Goal: Task Accomplishment & Management: Use online tool/utility

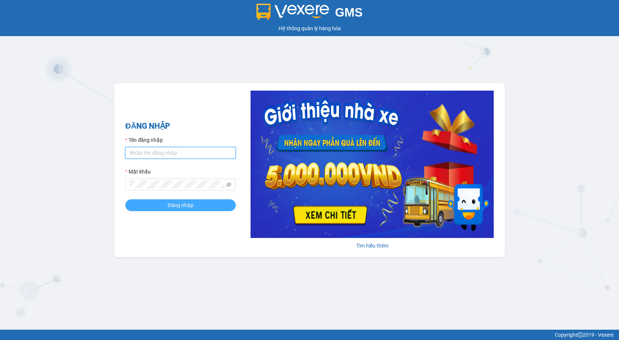
type input "giau.vtd"
click at [177, 207] on span "Đăng nhập" at bounding box center [181, 205] width 26 height 8
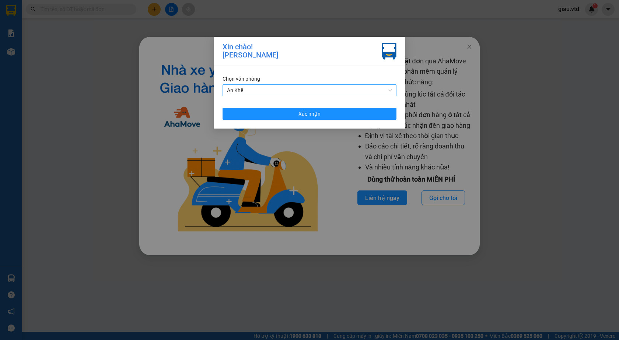
click at [261, 92] on span "An Khê" at bounding box center [309, 90] width 165 height 11
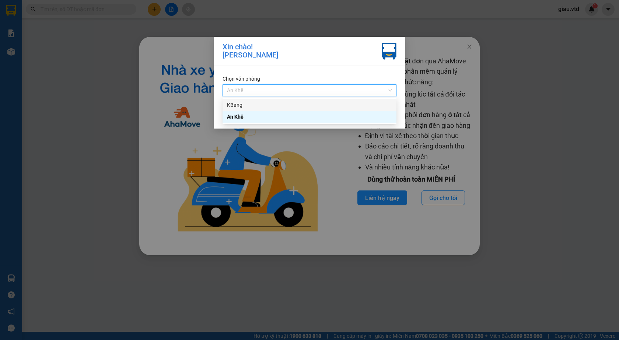
click at [256, 105] on div "KBang" at bounding box center [309, 105] width 165 height 8
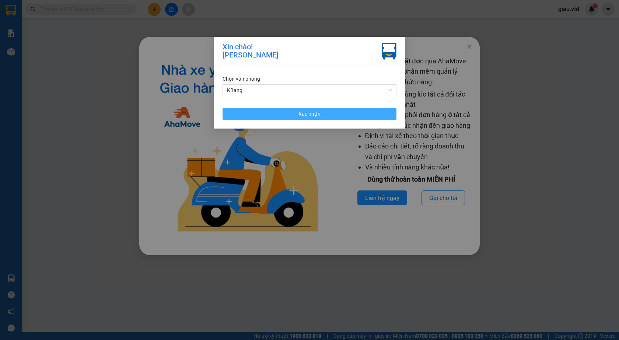
click at [306, 118] on button "Xác nhận" at bounding box center [309, 114] width 174 height 12
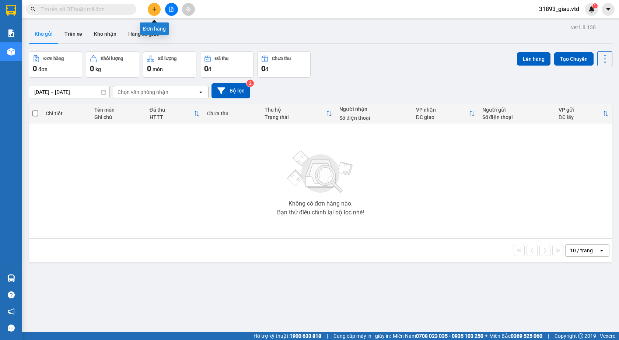
click at [155, 9] on icon "plus" at bounding box center [154, 9] width 4 height 0
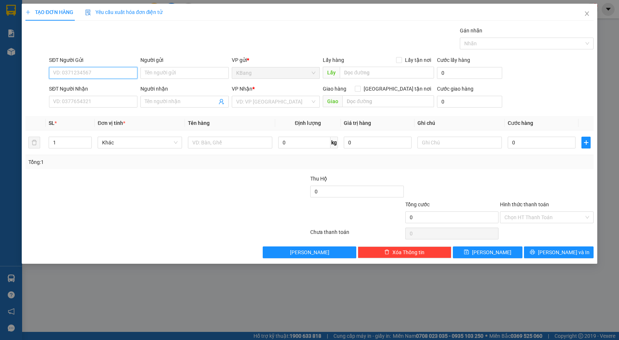
drag, startPoint x: 81, startPoint y: 74, endPoint x: 294, endPoint y: 13, distance: 221.5
click at [81, 73] on input "SĐT Người Gửi" at bounding box center [93, 73] width 88 height 12
click at [87, 86] on div "0989435362" at bounding box center [93, 88] width 80 height 8
type input "0989435362"
type input "0706055142"
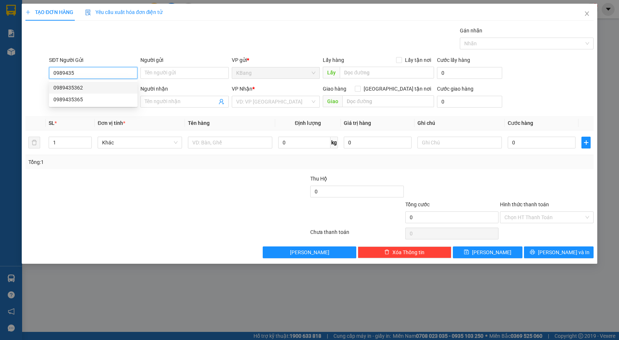
type input "trình"
type input "lái thiêu"
type input "0989435362"
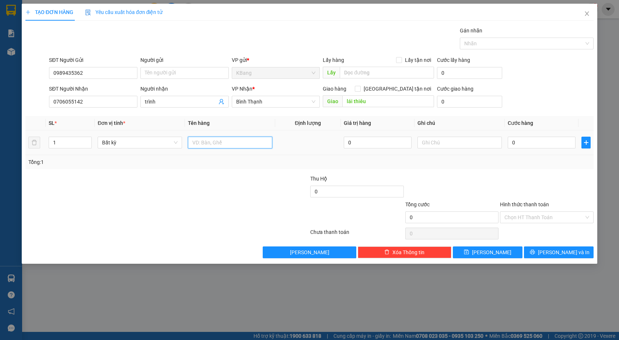
drag, startPoint x: 201, startPoint y: 144, endPoint x: 215, endPoint y: 222, distance: 79.7
click at [201, 144] on input "text" at bounding box center [230, 143] width 84 height 12
type input "1 th"
drag, startPoint x: 517, startPoint y: 144, endPoint x: 478, endPoint y: 189, distance: 59.0
click at [516, 145] on input "0" at bounding box center [541, 143] width 68 height 12
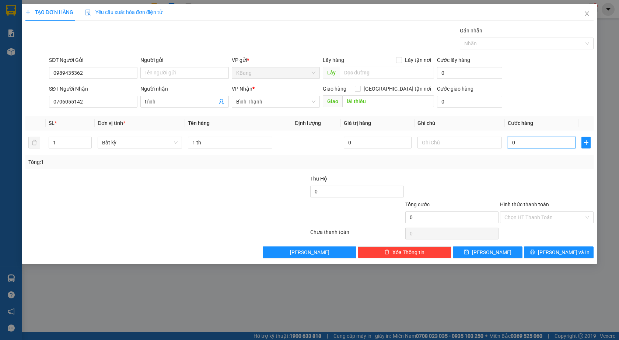
type input "7"
type input "70"
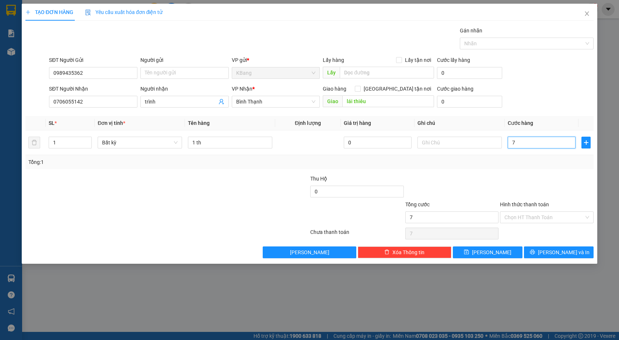
type input "70"
type input "700"
type input "7.000"
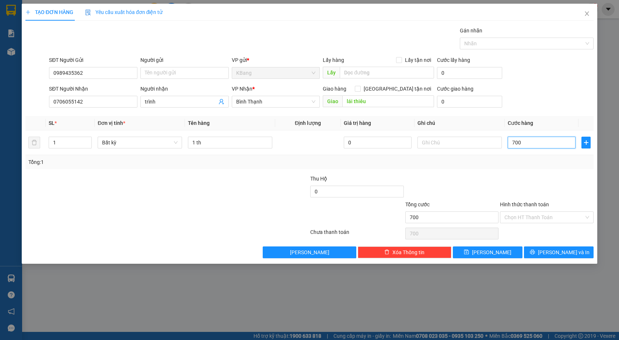
type input "7.000"
type input "70.000"
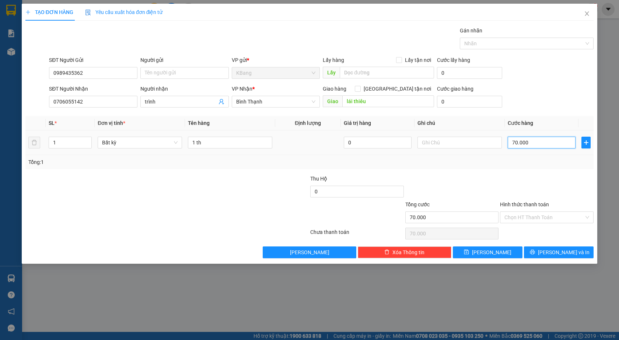
click at [535, 143] on input "70.000" at bounding box center [541, 143] width 68 height 12
type input "7.000"
type input "700"
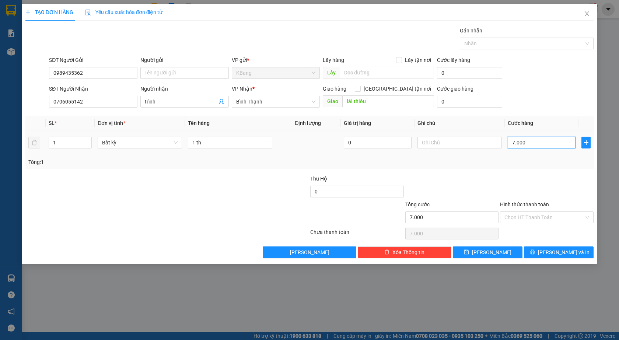
type input "700"
type input "70"
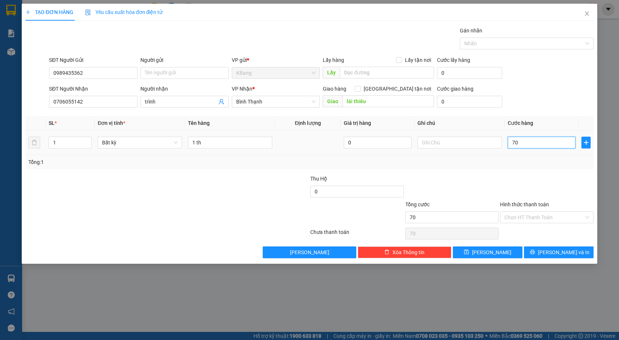
type input "7"
type input "0"
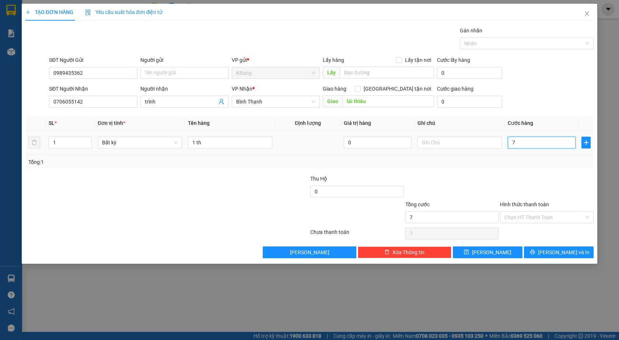
type input "0"
type input "08"
type input "8"
type input "080"
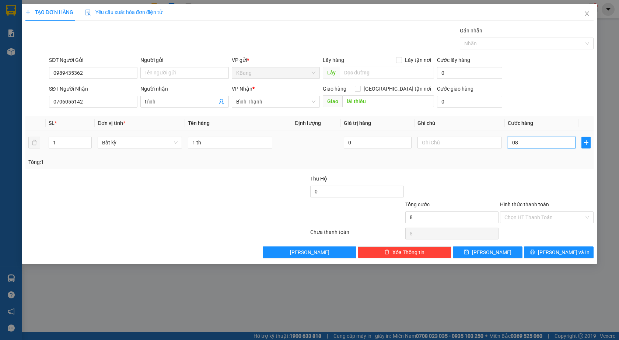
type input "80"
type input "0.800"
type input "800"
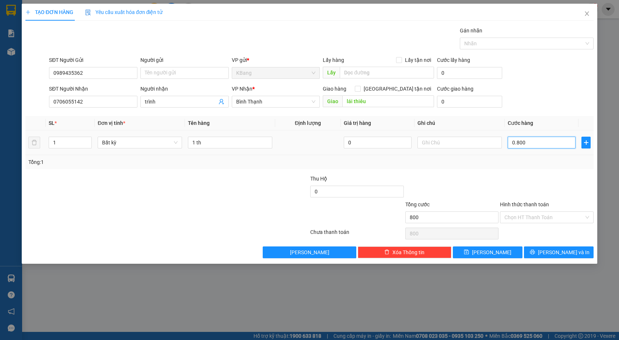
type input "08.000"
type input "8.000"
type input "080.000"
type input "80.000"
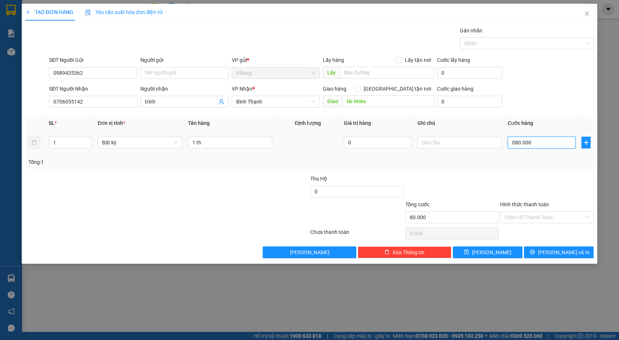
type input "80.000"
click at [558, 249] on span "[PERSON_NAME] và In" at bounding box center [564, 252] width 52 height 8
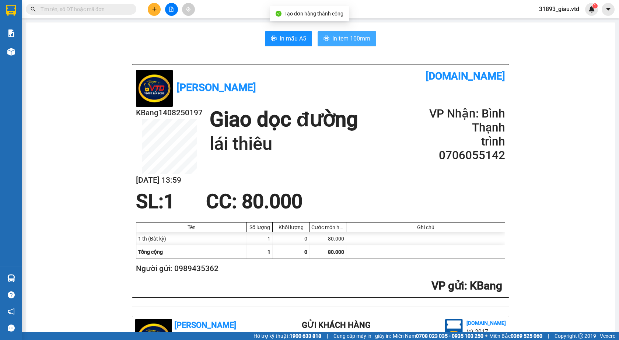
click at [341, 40] on span "In tem 100mm" at bounding box center [351, 38] width 38 height 9
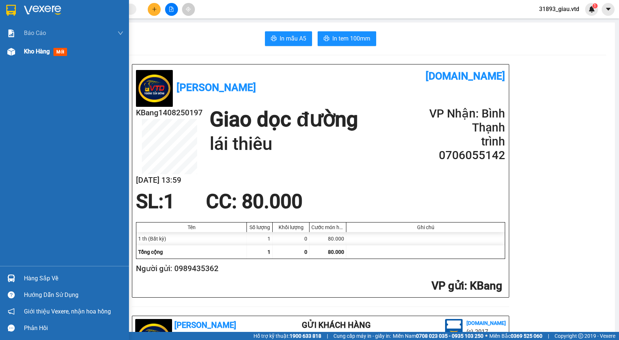
click at [62, 55] on span "mới" at bounding box center [60, 52] width 14 height 8
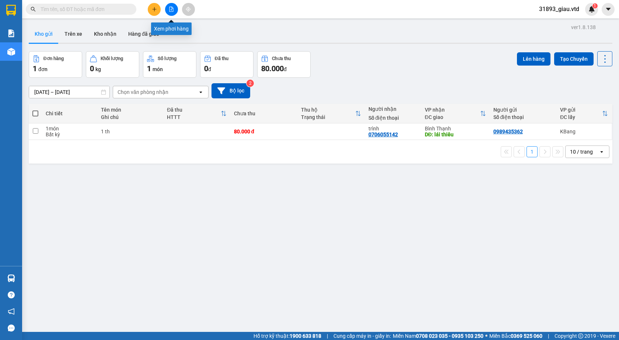
click at [174, 8] on button at bounding box center [171, 9] width 13 height 13
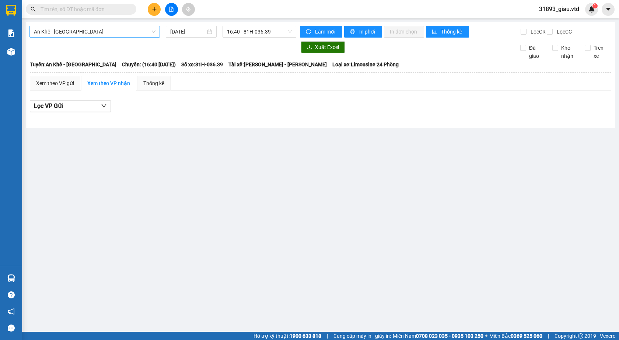
click at [56, 37] on span "An Khê - [GEOGRAPHIC_DATA]" at bounding box center [95, 31] width 122 height 11
click at [181, 34] on input "[DATE]" at bounding box center [187, 32] width 35 height 8
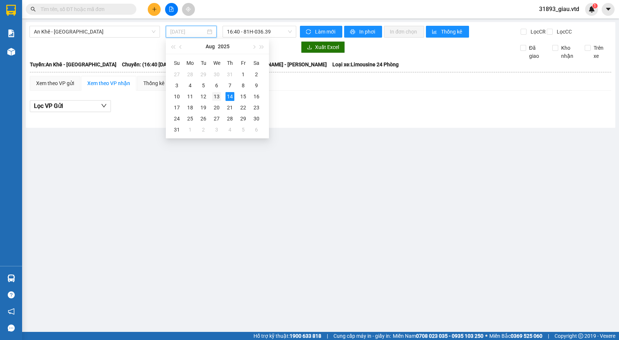
click at [219, 101] on div "13" at bounding box center [216, 96] width 9 height 9
type input "[DATE]"
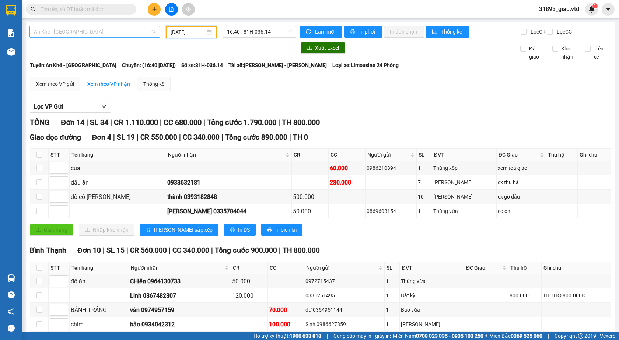
click at [57, 30] on span "An Khê - [GEOGRAPHIC_DATA]" at bounding box center [95, 31] width 122 height 11
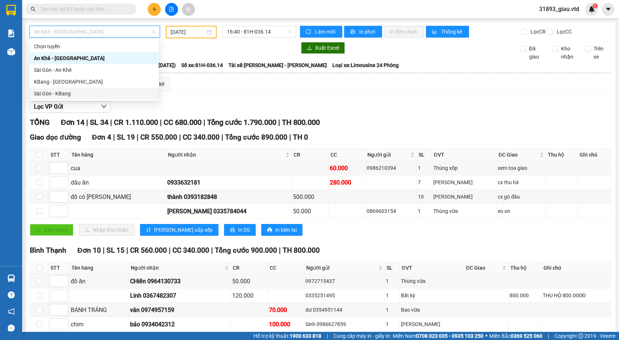
click at [45, 95] on div "Sài Gòn - KBang" at bounding box center [94, 93] width 120 height 8
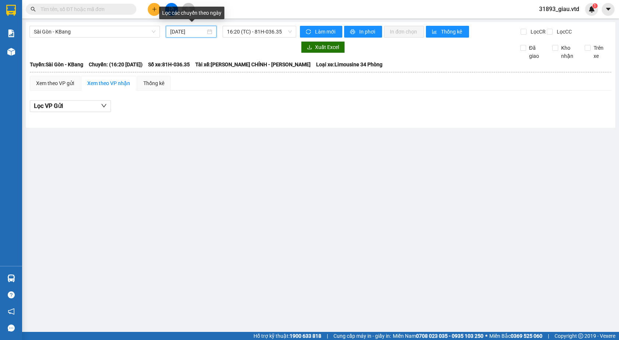
click at [183, 31] on input "[DATE]" at bounding box center [187, 32] width 35 height 8
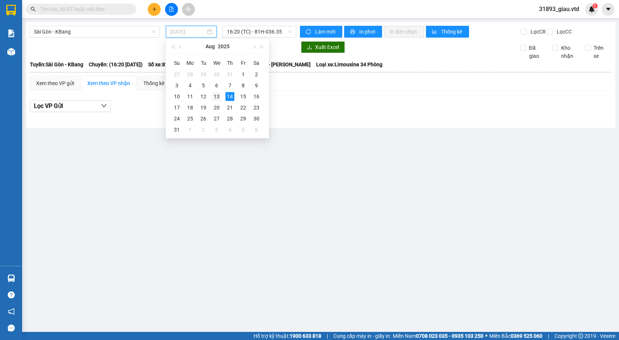
click at [216, 96] on div "13" at bounding box center [216, 96] width 9 height 9
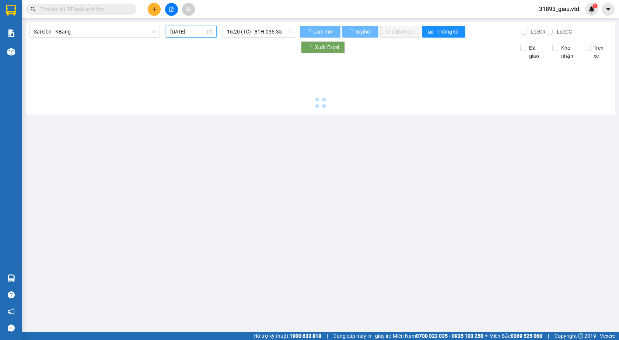
type input "[DATE]"
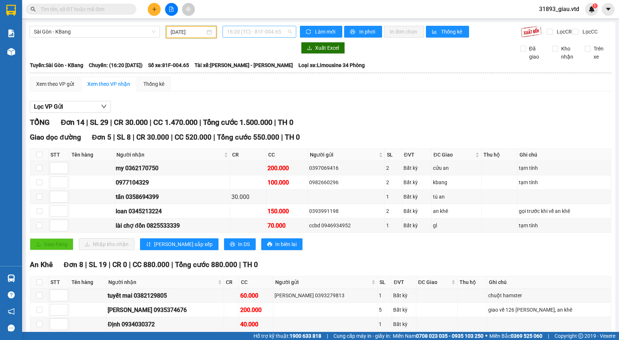
click at [269, 30] on span "16:20 (TC) - 81F-004.65" at bounding box center [259, 31] width 65 height 11
click at [258, 73] on div "16:45 - 81E-003.09" at bounding box center [253, 70] width 57 height 8
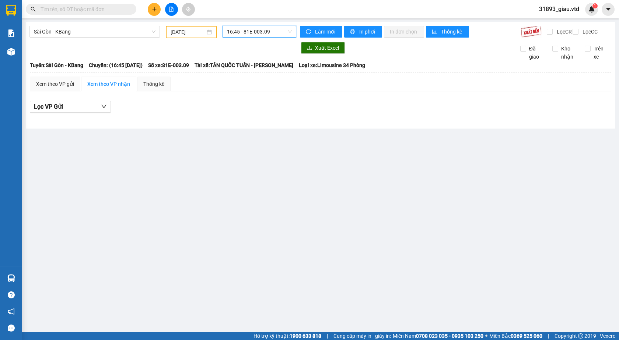
click at [268, 33] on span "16:45 - 81E-003.09" at bounding box center [259, 31] width 65 height 11
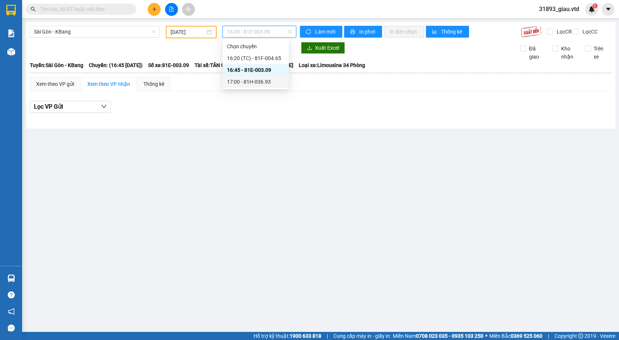
click at [260, 84] on div "17:00 - 81H-036.93" at bounding box center [255, 82] width 57 height 8
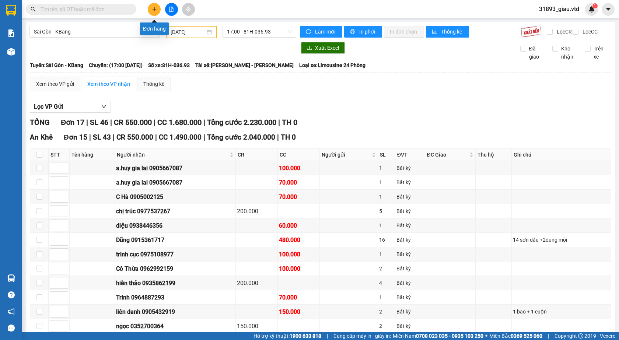
click at [154, 12] on button at bounding box center [154, 9] width 13 height 13
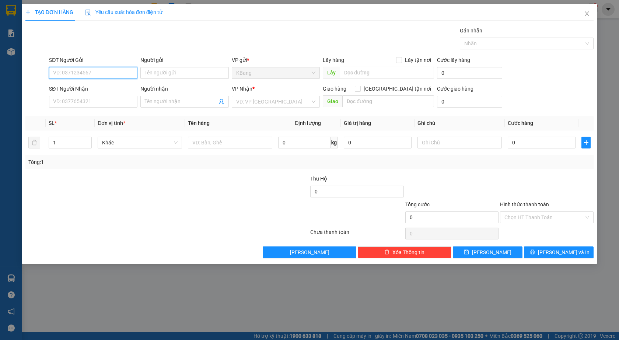
click at [82, 69] on input "SĐT Người Gửi" at bounding box center [93, 73] width 88 height 12
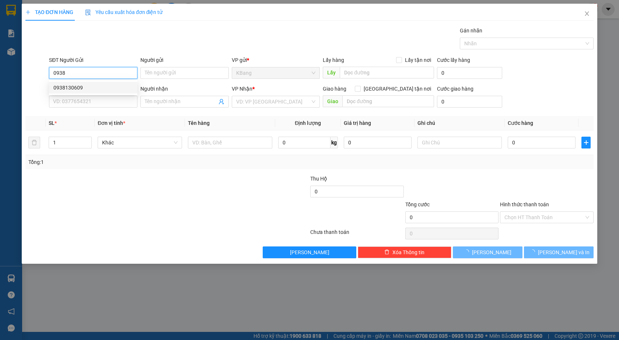
click at [82, 85] on div "0938130609" at bounding box center [93, 88] width 80 height 8
type input "0938130609"
type input "xưởng [DATE] triệu"
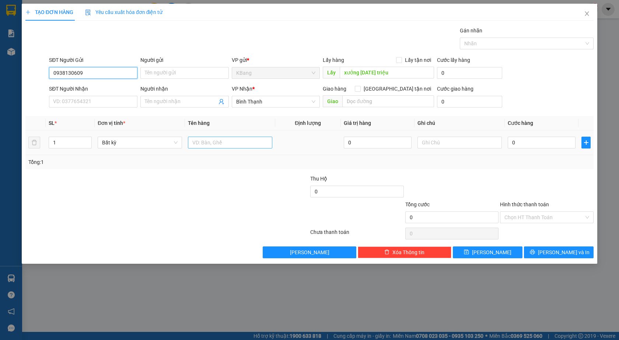
type input "0938130609"
click at [201, 142] on input "text" at bounding box center [230, 143] width 84 height 12
type input "2 bao"
drag, startPoint x: 515, startPoint y: 142, endPoint x: 494, endPoint y: 177, distance: 41.0
click at [515, 142] on input "0" at bounding box center [541, 143] width 68 height 12
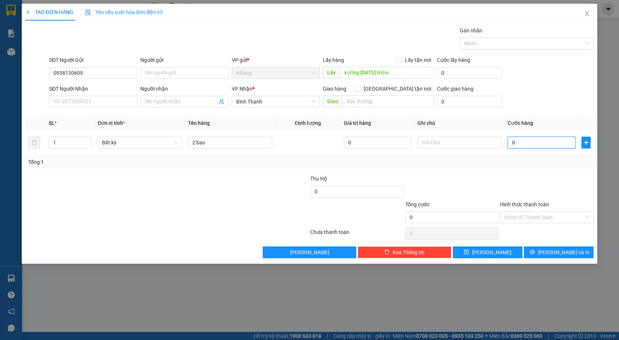
type input "2"
type input "20"
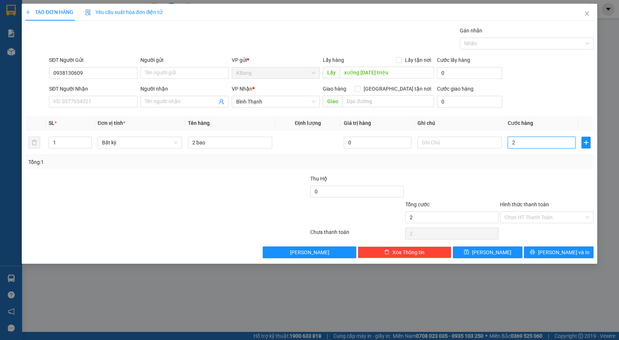
type input "20"
type input "200"
type input "2.000"
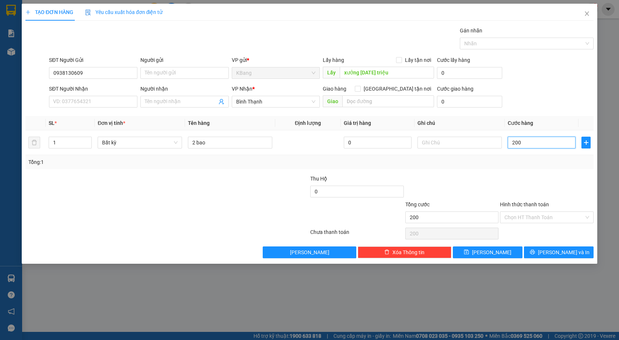
type input "2.000"
type input "20.000"
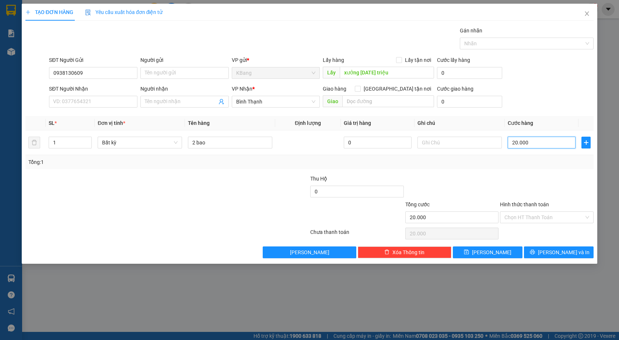
type input "200.000"
click at [495, 251] on span "[PERSON_NAME]" at bounding box center [491, 252] width 39 height 8
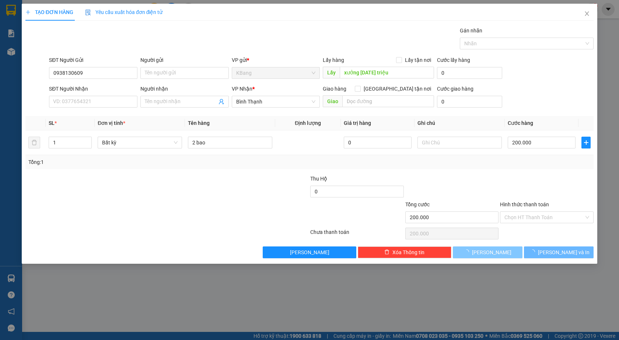
type input "0"
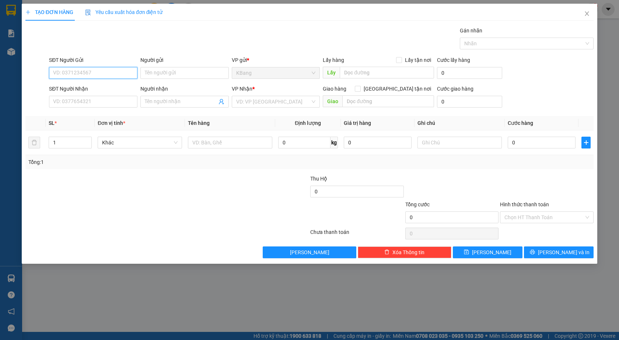
drag, startPoint x: 70, startPoint y: 74, endPoint x: 140, endPoint y: 51, distance: 73.1
click at [78, 70] on input "SĐT Người Gửi" at bounding box center [93, 73] width 88 height 12
click at [80, 88] on div "0352151569 - [PERSON_NAME]" at bounding box center [93, 88] width 80 height 8
type input "0352151569"
type input "C Lý"
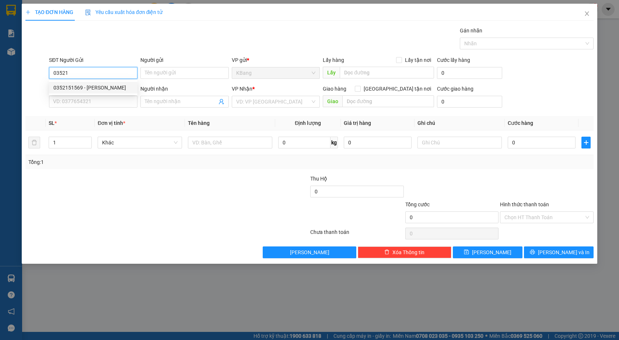
type input "0974405669"
type input "0352151569"
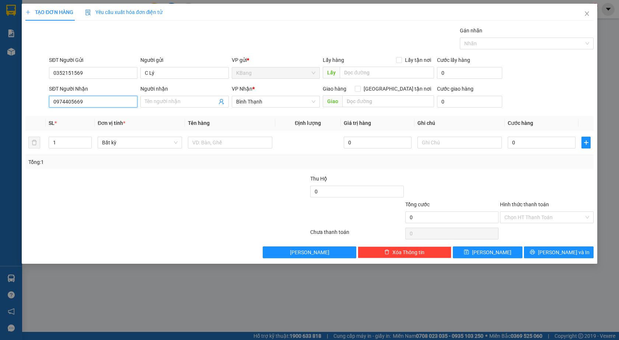
click at [101, 105] on input "0974405669" at bounding box center [93, 102] width 88 height 12
drag, startPoint x: 91, startPoint y: 103, endPoint x: 92, endPoint y: 100, distance: 4.1
click at [92, 101] on input "0974405669" at bounding box center [93, 102] width 88 height 12
type input "0"
type input "0938922838"
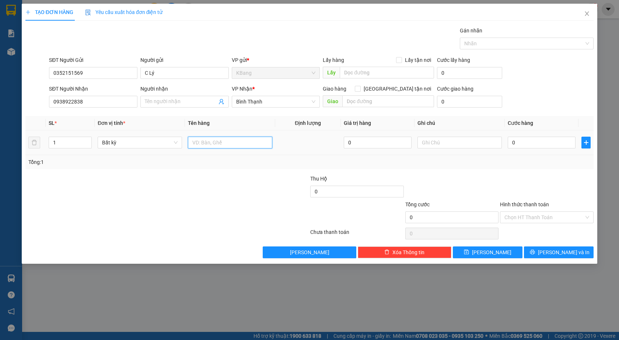
drag, startPoint x: 208, startPoint y: 144, endPoint x: 256, endPoint y: 266, distance: 131.3
click at [209, 146] on input "text" at bounding box center [230, 143] width 84 height 12
type input "1 th"
click at [521, 146] on input "0" at bounding box center [541, 143] width 68 height 12
type input "7"
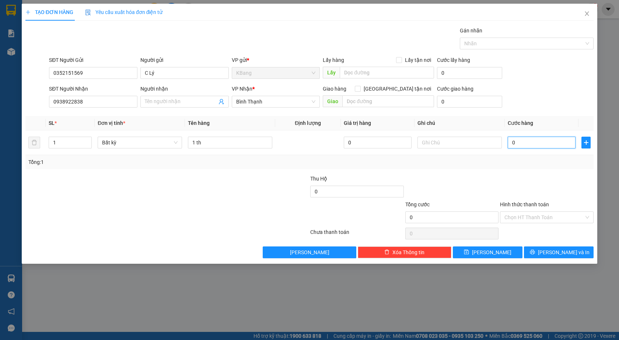
type input "7"
type input "70"
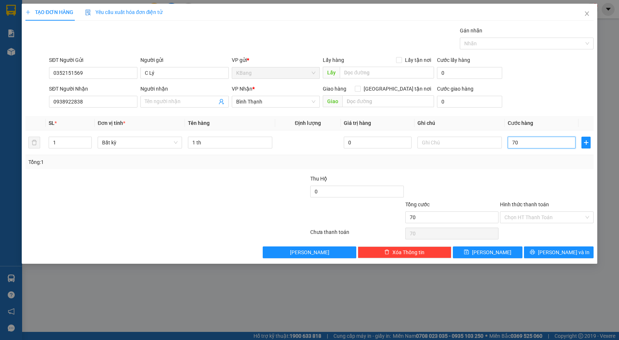
type input "700"
type input "7.000"
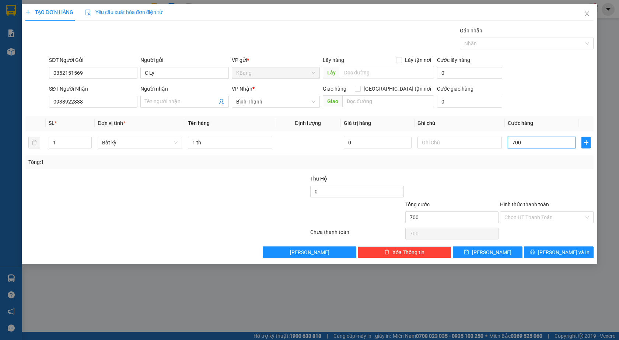
type input "7.000"
type input "70.000"
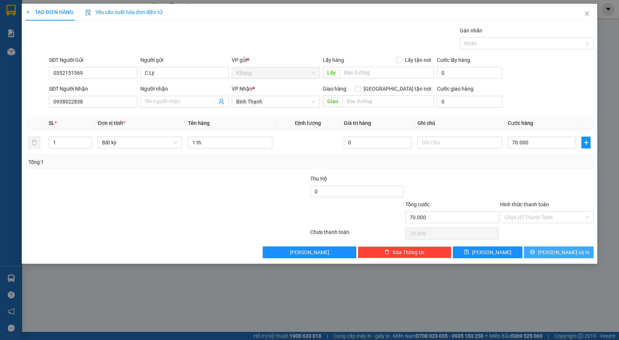
click at [555, 254] on span "[PERSON_NAME] và In" at bounding box center [564, 252] width 52 height 8
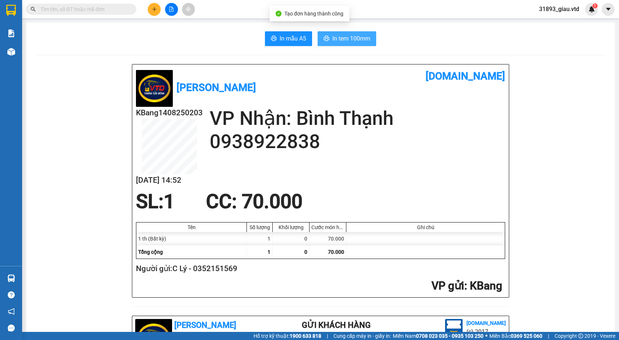
click at [344, 39] on span "In tem 100mm" at bounding box center [351, 38] width 38 height 9
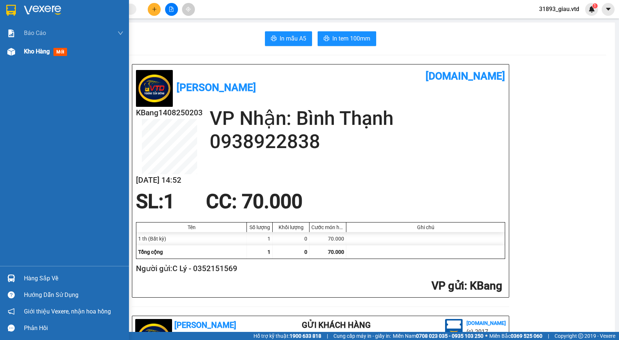
click at [63, 53] on span "mới" at bounding box center [60, 52] width 14 height 8
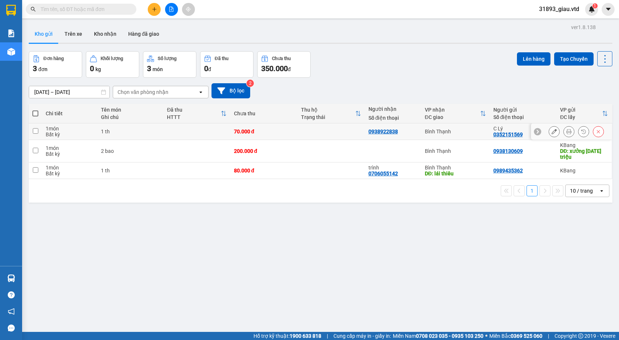
click at [551, 132] on icon at bounding box center [553, 131] width 5 height 5
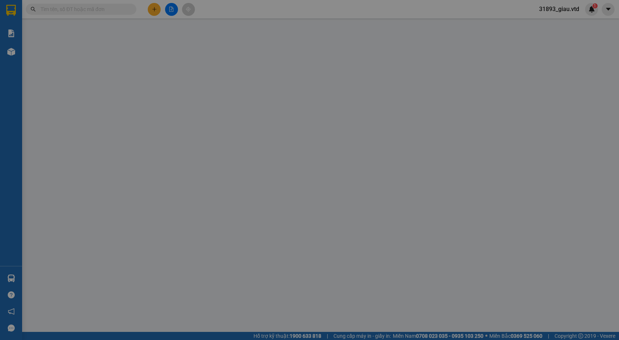
type input "0352151569"
type input "0938922838"
type input "70.000"
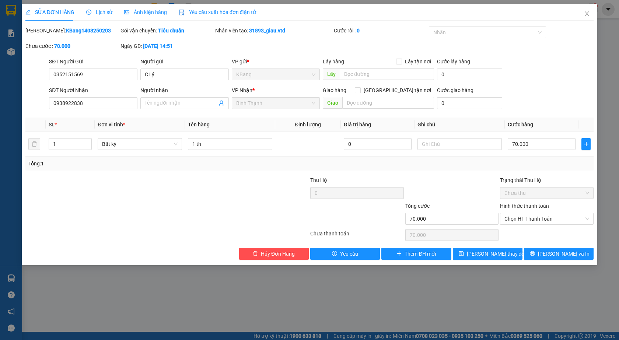
drag, startPoint x: 162, startPoint y: 104, endPoint x: 162, endPoint y: 117, distance: 12.9
click at [162, 104] on input "Người nhận" at bounding box center [181, 103] width 72 height 8
type input "a thạch"
click at [563, 255] on span "[PERSON_NAME] và In" at bounding box center [564, 254] width 52 height 8
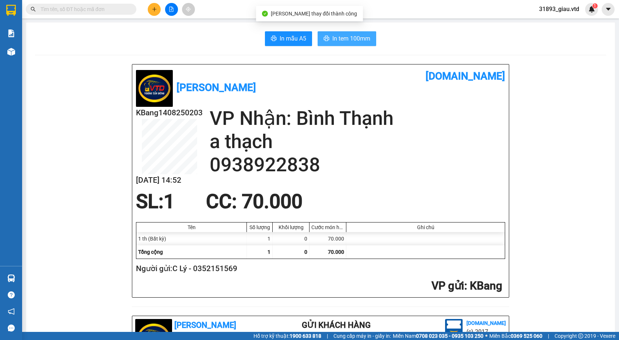
drag, startPoint x: 350, startPoint y: 38, endPoint x: 346, endPoint y: 43, distance: 6.3
click at [349, 38] on span "In tem 100mm" at bounding box center [351, 38] width 38 height 9
click at [154, 11] on icon "plus" at bounding box center [154, 9] width 5 height 5
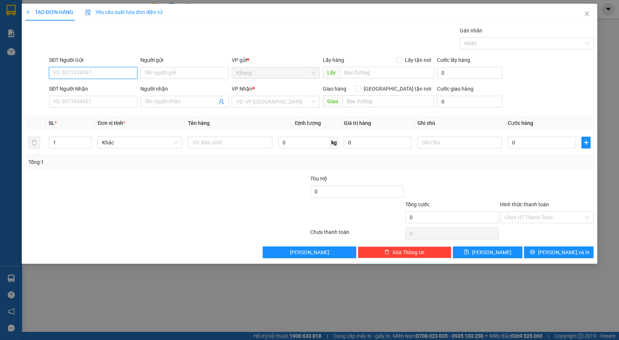
drag, startPoint x: 62, startPoint y: 71, endPoint x: 204, endPoint y: 15, distance: 152.1
click at [63, 71] on input "SĐT Người Gửi" at bounding box center [93, 73] width 88 height 12
click at [78, 73] on input "SĐT Người Gửi" at bounding box center [93, 73] width 88 height 12
type input "0325708409"
click at [78, 100] on input "SĐT Người Nhận" at bounding box center [93, 102] width 88 height 12
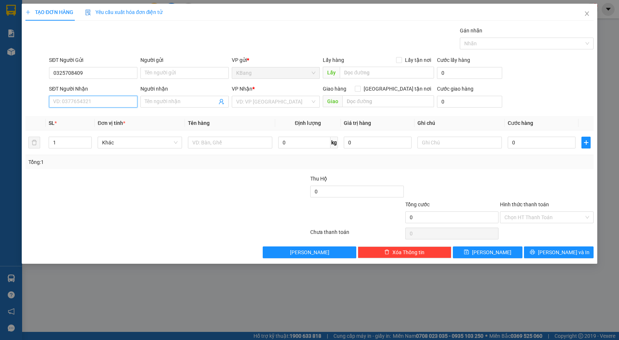
drag, startPoint x: 75, startPoint y: 104, endPoint x: 131, endPoint y: 37, distance: 87.6
click at [82, 99] on input "SĐT Người Nhận" at bounding box center [93, 102] width 88 height 12
click at [86, 116] on div "0379174647" at bounding box center [93, 116] width 80 height 8
type input "0379174647"
type input "cưjut"
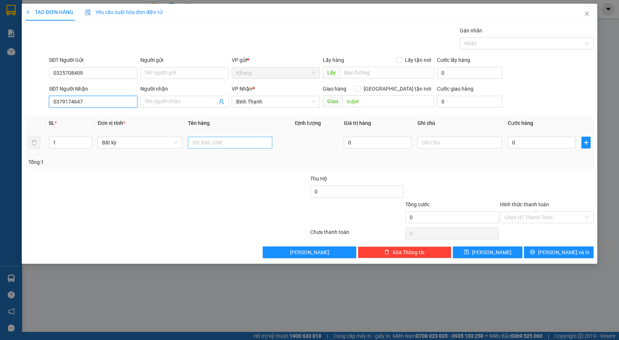
type input "0379174647"
drag, startPoint x: 211, startPoint y: 144, endPoint x: 212, endPoint y: 155, distance: 11.1
click at [211, 144] on input "text" at bounding box center [230, 143] width 84 height 12
type input "6"
click at [209, 145] on input "text" at bounding box center [230, 143] width 84 height 12
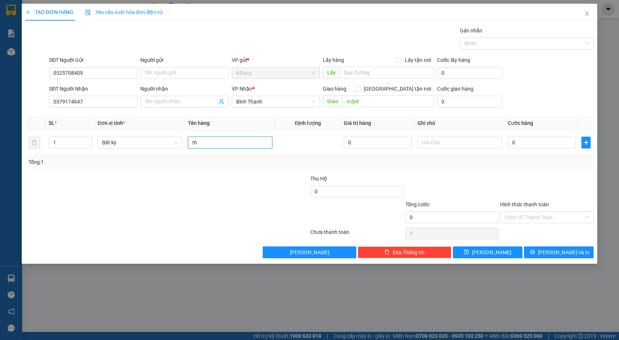
type input "th"
drag, startPoint x: 505, startPoint y: 163, endPoint x: 509, endPoint y: 158, distance: 6.6
click at [507, 162] on div "Tổng: 1" at bounding box center [309, 162] width 562 height 8
click at [513, 143] on input "0" at bounding box center [541, 143] width 68 height 12
type input "6"
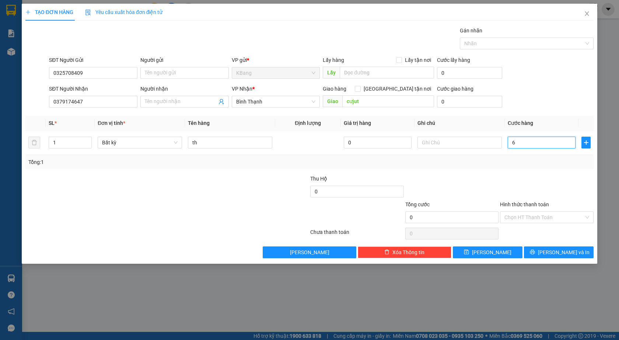
type input "6"
type input "60"
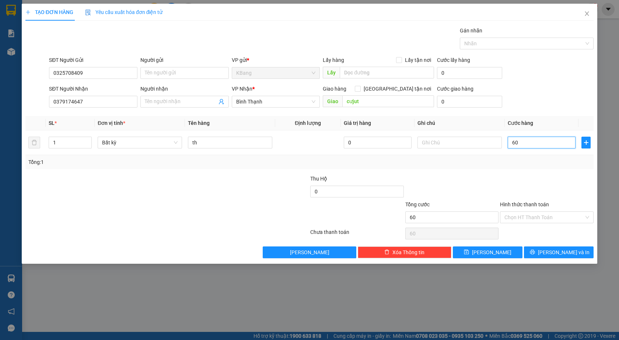
type input "600"
type input "6.000"
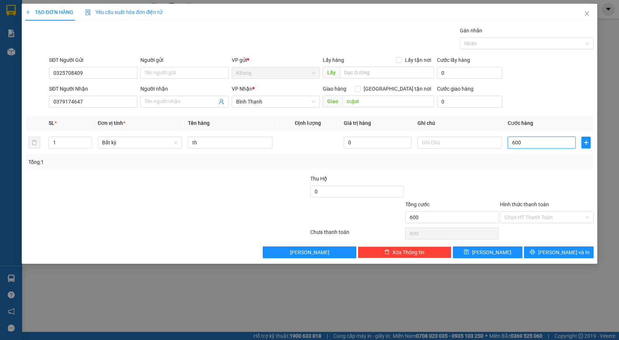
type input "6.000"
type input "60.000"
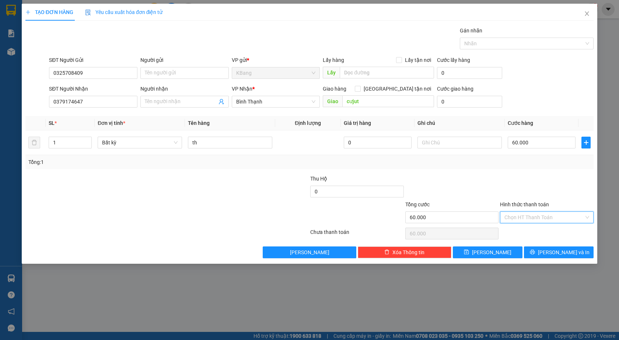
click at [535, 215] on input "Hình thức thanh toán" at bounding box center [544, 217] width 80 height 11
click at [540, 233] on div "Tại văn phòng" at bounding box center [546, 232] width 85 height 8
type input "0"
click at [560, 254] on span "[PERSON_NAME] và In" at bounding box center [564, 252] width 52 height 8
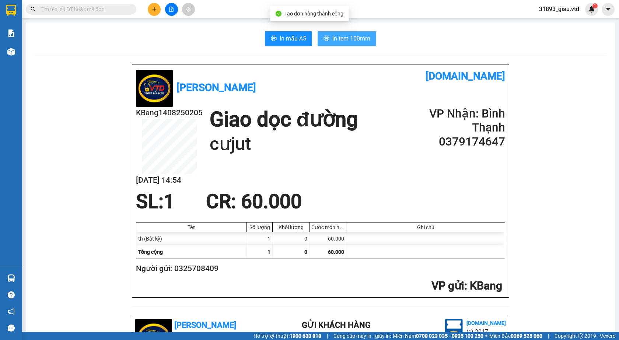
click at [334, 39] on span "In tem 100mm" at bounding box center [351, 38] width 38 height 9
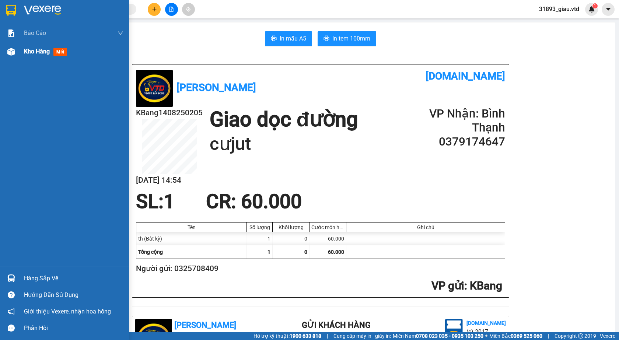
click at [62, 54] on span "mới" at bounding box center [60, 52] width 14 height 8
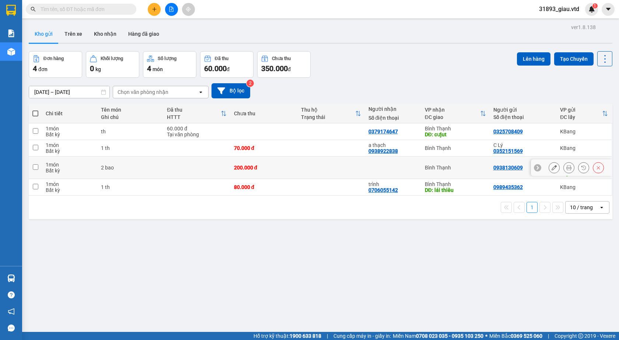
click at [33, 168] on input "checkbox" at bounding box center [36, 167] width 6 height 6
checkbox input "true"
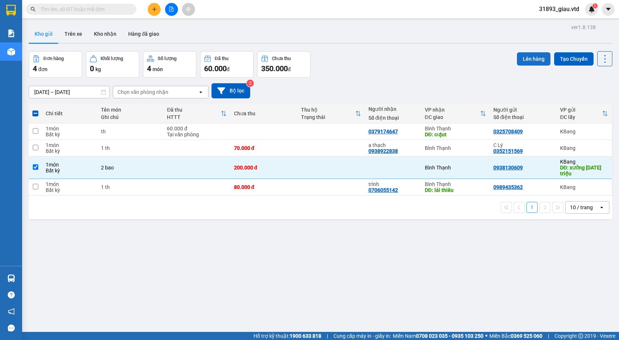
click at [527, 59] on button "Lên hàng" at bounding box center [534, 58] width 34 height 13
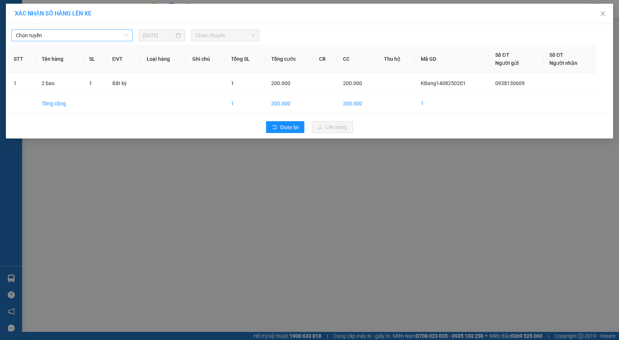
click at [38, 36] on span "Chọn tuyến" at bounding box center [72, 35] width 112 height 11
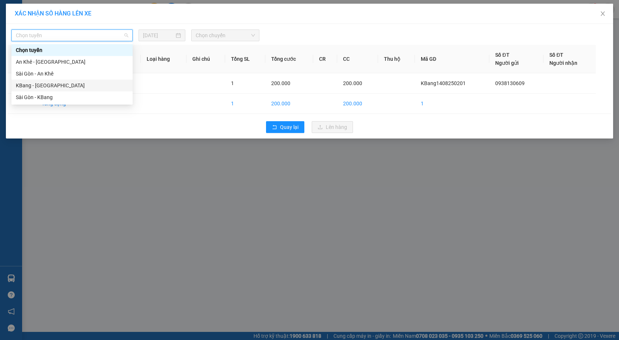
click at [31, 84] on div "KBang - [GEOGRAPHIC_DATA]" at bounding box center [72, 85] width 112 height 8
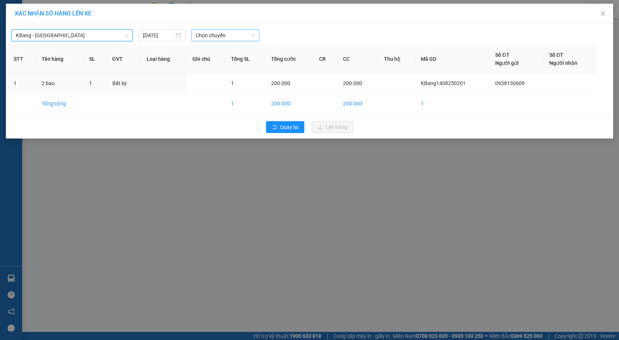
click at [207, 36] on span "Chọn chuyến" at bounding box center [225, 35] width 59 height 11
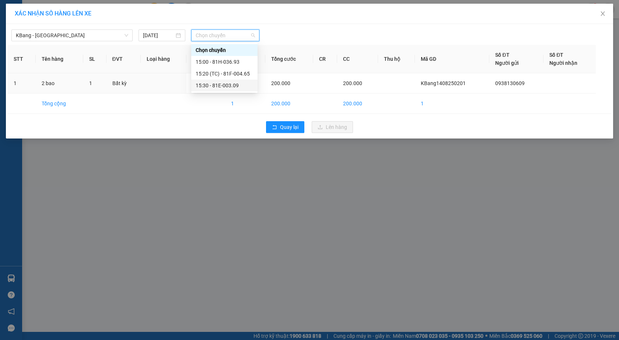
click at [227, 85] on div "15:30 - 81E-003.09" at bounding box center [224, 85] width 57 height 8
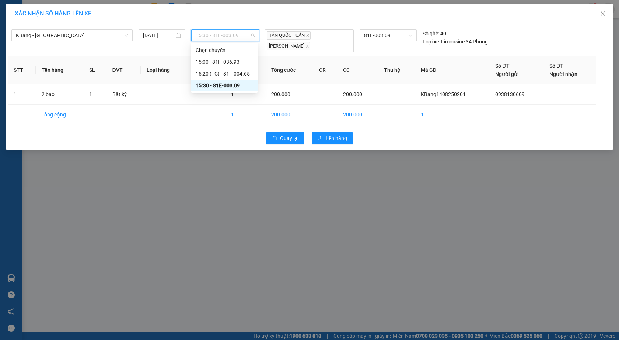
click at [221, 36] on span "15:30 - 81E-003.09" at bounding box center [225, 35] width 59 height 11
click at [233, 74] on div "15:20 (TC) - 81F-004.65" at bounding box center [224, 74] width 57 height 8
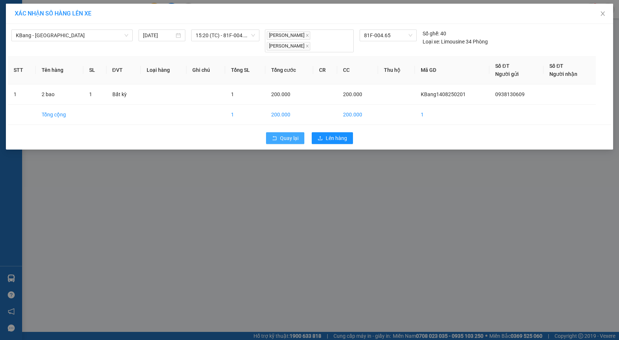
click at [289, 140] on span "Quay lại" at bounding box center [289, 138] width 18 height 8
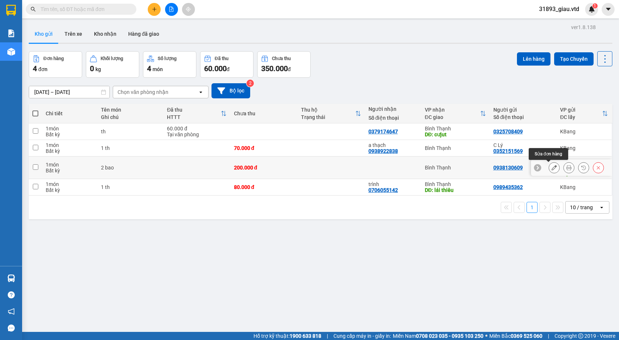
click at [551, 168] on icon at bounding box center [553, 167] width 5 height 5
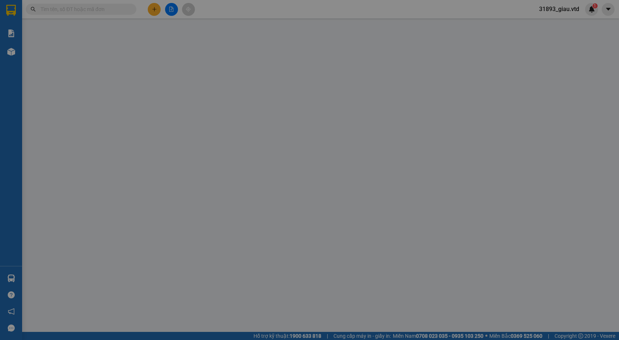
type input "0938130609"
type input "xưởng [DATE] triệu"
type input "200.000"
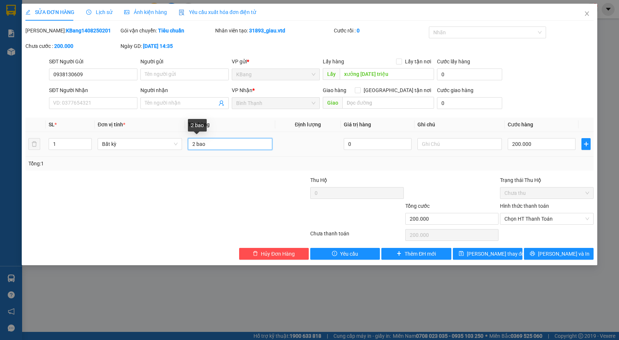
click at [214, 145] on input "2 bao" at bounding box center [230, 144] width 84 height 12
type input "2"
type input "1 bao rưỡi"
click at [534, 148] on input "200.000" at bounding box center [541, 144] width 68 height 12
type input "0"
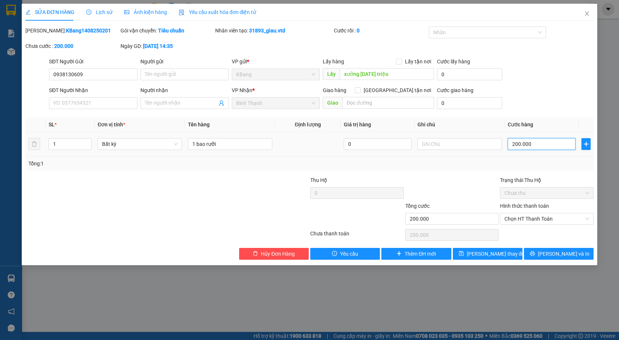
type input "0"
type input "1"
type input "01"
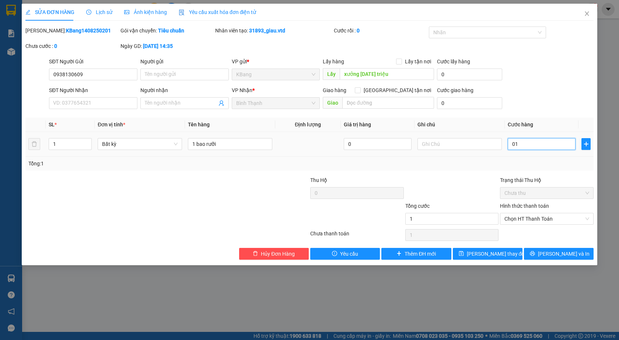
type input "15"
type input "015"
type input "150"
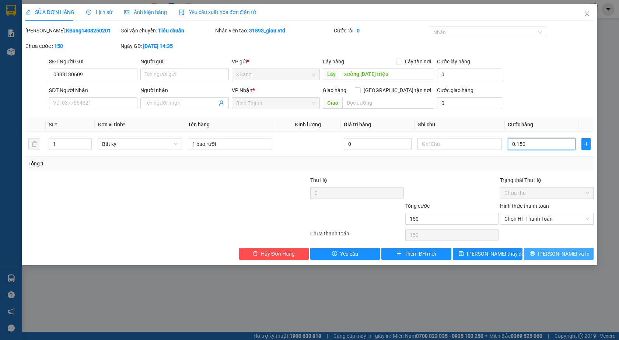
type input "0.150"
type input "150.000"
click at [555, 256] on span "[PERSON_NAME] và In" at bounding box center [564, 254] width 52 height 8
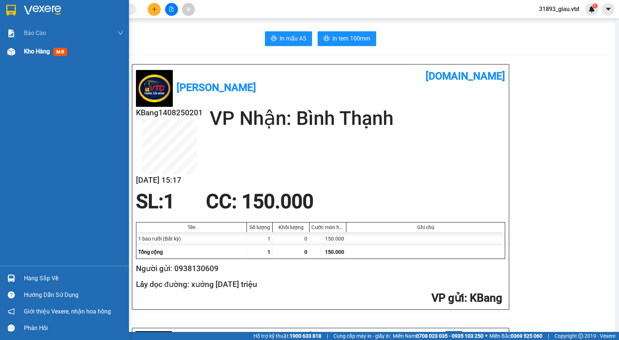
click at [62, 52] on span "mới" at bounding box center [60, 52] width 14 height 8
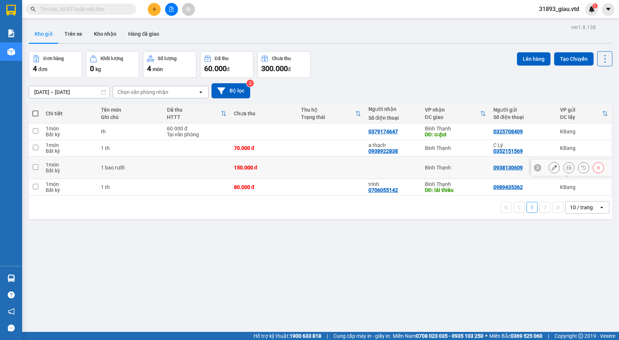
click at [36, 169] on input "checkbox" at bounding box center [36, 167] width 6 height 6
checkbox input "true"
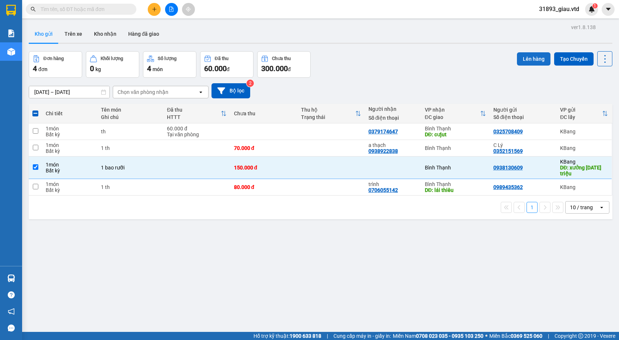
click at [528, 59] on button "Lên hàng" at bounding box center [534, 58] width 34 height 13
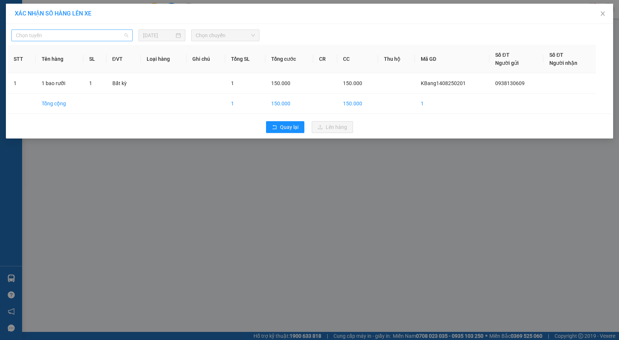
click at [50, 38] on span "Chọn tuyến" at bounding box center [72, 35] width 112 height 11
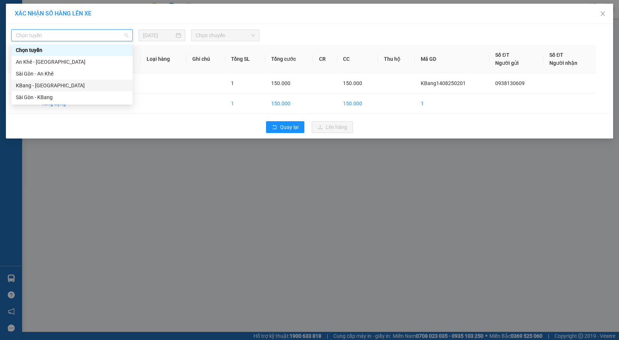
drag, startPoint x: 48, startPoint y: 85, endPoint x: 155, endPoint y: 64, distance: 108.8
click at [48, 84] on div "KBang - [GEOGRAPHIC_DATA]" at bounding box center [72, 85] width 112 height 8
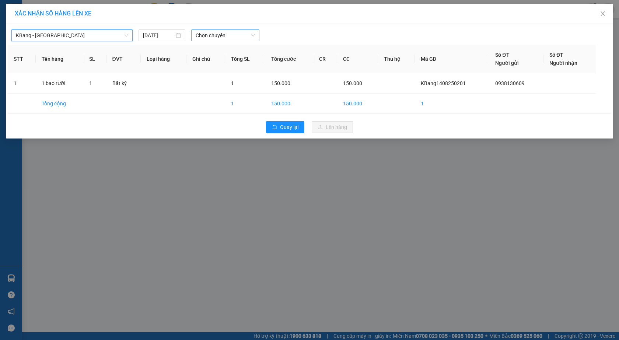
click at [218, 36] on span "Chọn chuyến" at bounding box center [225, 35] width 59 height 11
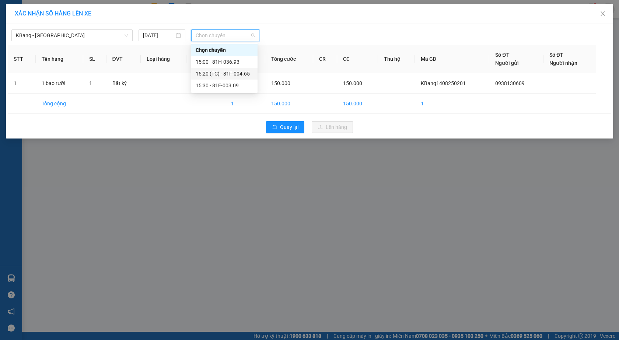
click at [234, 74] on div "15:20 (TC) - 81F-004.65" at bounding box center [224, 74] width 57 height 8
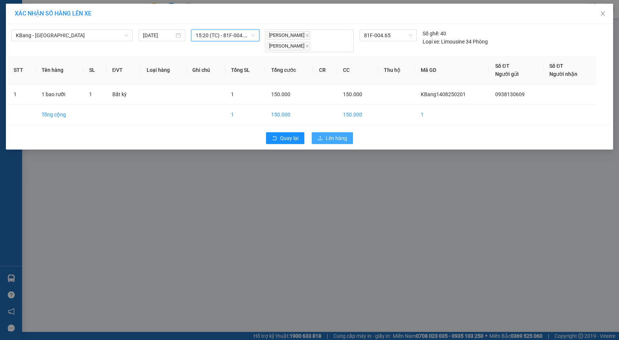
click at [332, 139] on span "Lên hàng" at bounding box center [336, 138] width 21 height 8
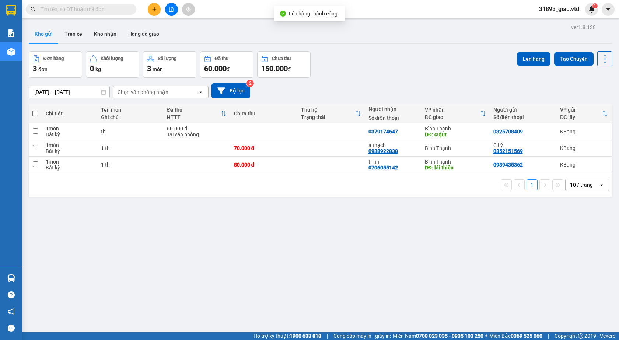
click at [35, 118] on th at bounding box center [35, 114] width 13 height 20
click at [36, 113] on span at bounding box center [35, 113] width 6 height 6
click at [35, 110] on input "checkbox" at bounding box center [35, 110] width 0 height 0
checkbox input "true"
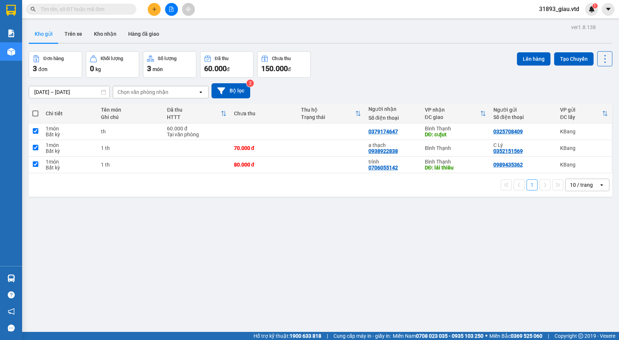
checkbox input "true"
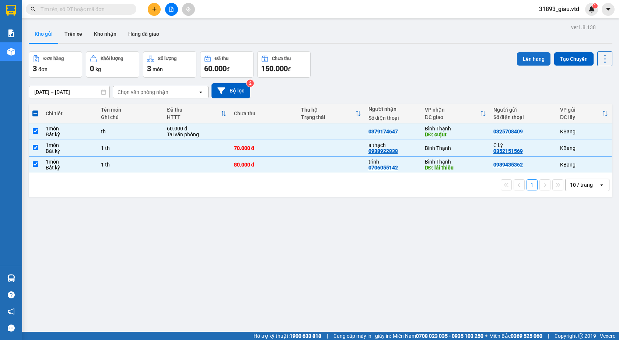
click at [523, 59] on button "Lên hàng" at bounding box center [534, 58] width 34 height 13
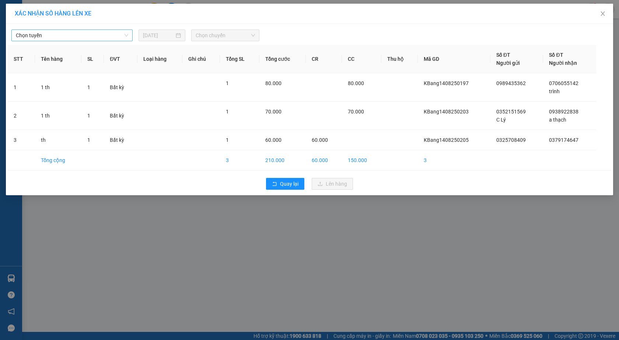
click at [47, 36] on span "Chọn tuyến" at bounding box center [72, 35] width 112 height 11
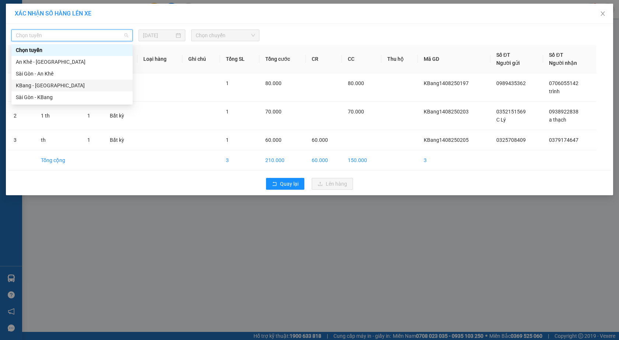
drag, startPoint x: 26, startPoint y: 82, endPoint x: 29, endPoint y: 80, distance: 3.8
click at [26, 81] on div "KBang - [GEOGRAPHIC_DATA]" at bounding box center [72, 85] width 112 height 8
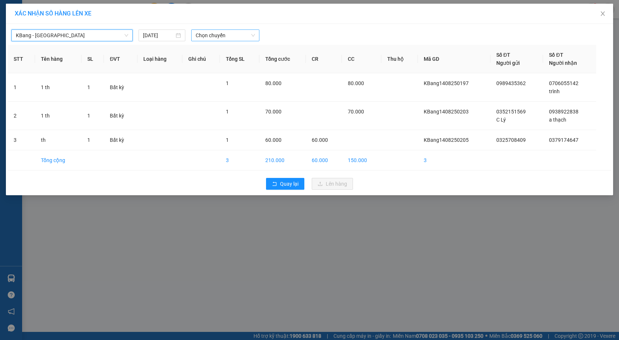
click at [220, 32] on span "Chọn chuyến" at bounding box center [225, 35] width 59 height 11
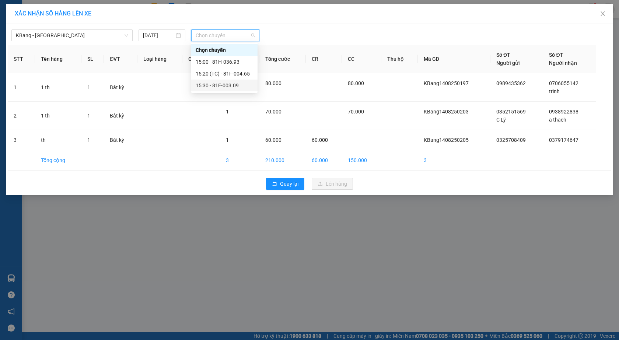
click at [229, 85] on div "15:30 - 81E-003.09" at bounding box center [224, 85] width 57 height 8
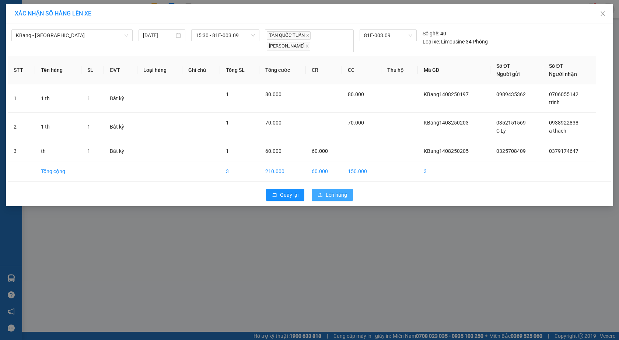
click at [334, 195] on span "Lên hàng" at bounding box center [336, 195] width 21 height 8
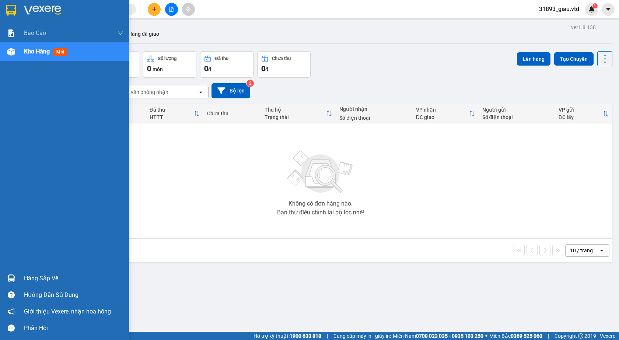
click at [62, 53] on span "mới" at bounding box center [60, 52] width 14 height 8
click at [61, 53] on span "mới" at bounding box center [60, 52] width 14 height 8
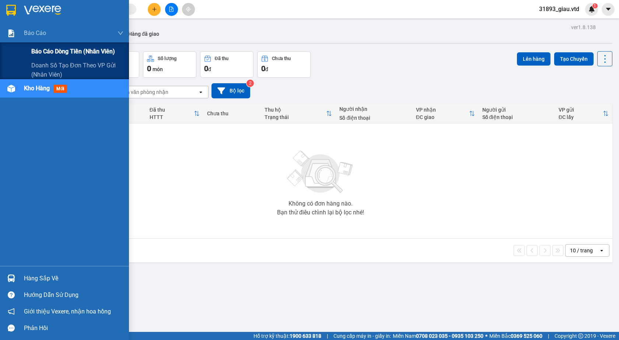
click at [55, 53] on span "Báo cáo dòng tiền (nhân viên)" at bounding box center [73, 51] width 84 height 9
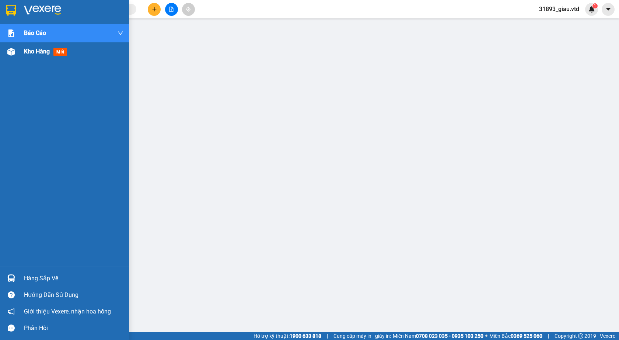
click at [59, 53] on span "mới" at bounding box center [60, 52] width 14 height 8
